Goal: Navigation & Orientation: Find specific page/section

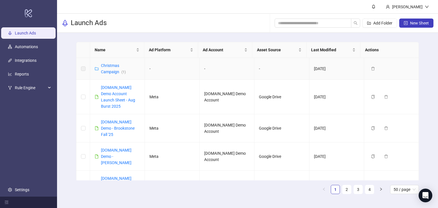
click at [82, 69] on label at bounding box center [83, 69] width 5 height 6
click at [178, 18] on div "Launch Ads Add Folder New Sheet" at bounding box center [247, 23] width 381 height 19
click at [83, 70] on label at bounding box center [83, 69] width 5 height 6
click at [70, 37] on div "Name Ad Platform Ad Account Asset Source Last Modified Actions Christmas Campai…" at bounding box center [247, 120] width 381 height 175
click at [83, 69] on label at bounding box center [83, 69] width 5 height 6
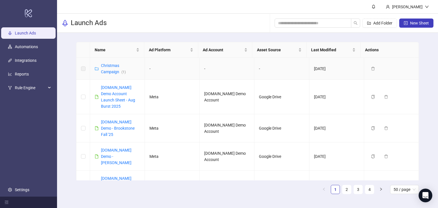
click at [83, 70] on label at bounding box center [83, 69] width 5 height 6
click at [84, 69] on label at bounding box center [83, 69] width 5 height 6
click at [83, 69] on label at bounding box center [83, 69] width 5 height 6
click at [82, 69] on label at bounding box center [83, 69] width 5 height 6
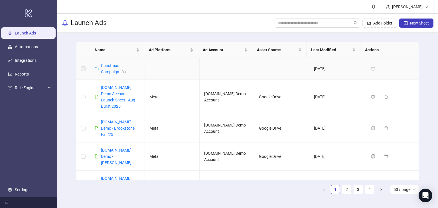
click at [83, 69] on label at bounding box center [83, 69] width 5 height 6
click at [429, 57] on div "Name Ad Platform Ad Account Asset Source Last Modified Actions Christmas Campai…" at bounding box center [247, 120] width 381 height 175
click at [72, 67] on main "Name Ad Platform Ad Account Asset Source Last Modified Actions Christmas Campai…" at bounding box center [248, 120] width 352 height 175
click at [83, 69] on label at bounding box center [83, 69] width 5 height 6
click at [71, 63] on div "Name Ad Platform Ad Account Asset Source Last Modified Actions Christmas Campai…" at bounding box center [247, 120] width 381 height 175
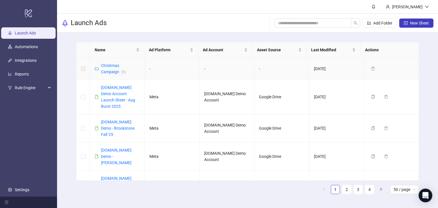
click at [83, 69] on label at bounding box center [83, 69] width 5 height 6
click at [430, 64] on div "Name Ad Platform Ad Account Asset Source Last Modified Actions Christmas Campai…" at bounding box center [247, 120] width 381 height 175
click at [111, 71] on link "Christmas Campaign ( 1 )" at bounding box center [113, 68] width 25 height 11
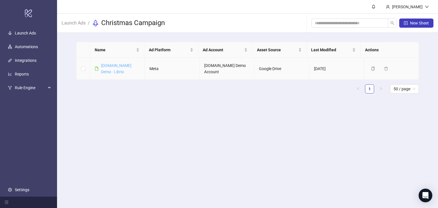
click at [114, 66] on link "[DOMAIN_NAME] Demo - Librio" at bounding box center [116, 68] width 31 height 11
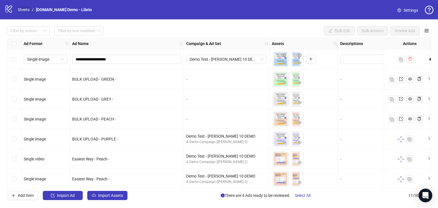
click at [22, 8] on link "Sheets" at bounding box center [24, 10] width 14 height 6
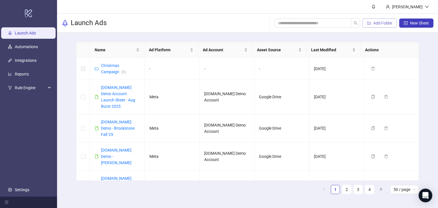
click at [375, 24] on span "Add Folder" at bounding box center [383, 23] width 19 height 5
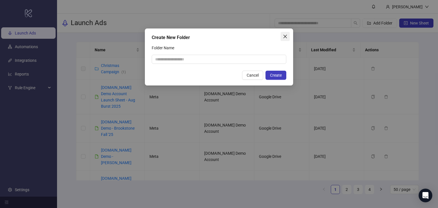
click at [284, 39] on button "Close" at bounding box center [285, 36] width 9 height 9
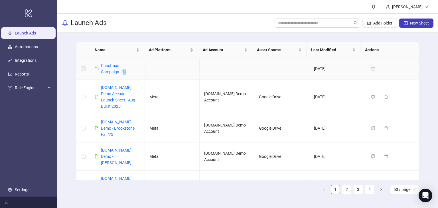
click at [126, 74] on div "Christmas Campaign ( 1 )" at bounding box center [120, 69] width 39 height 13
click at [162, 32] on div "Launch Ads Add Folder New Sheet" at bounding box center [247, 23] width 381 height 19
click at [122, 89] on link "[DOMAIN_NAME] Demo Account Launch Sheet - Aug Burst 2025" at bounding box center [118, 96] width 34 height 23
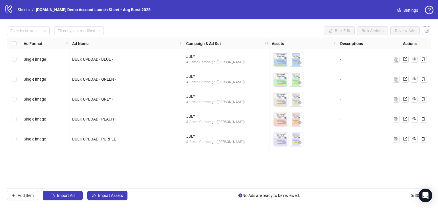
click at [428, 31] on icon "control" at bounding box center [427, 31] width 4 height 4
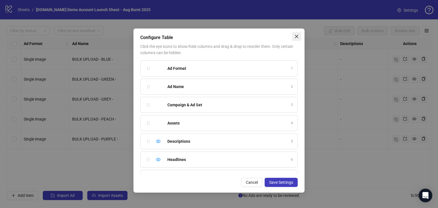
click at [295, 35] on icon "close" at bounding box center [297, 36] width 5 height 5
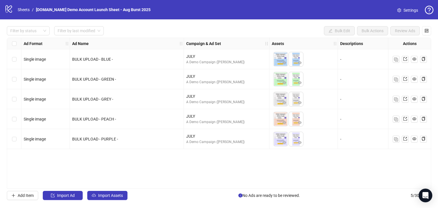
click at [193, 25] on div "Filter by status Filter by last modified Bulk Edit Bulk Actions Review Ads Ad F…" at bounding box center [219, 113] width 438 height 188
click at [26, 8] on link "Sheets" at bounding box center [24, 10] width 14 height 6
